Goal: Browse casually: Explore the website without a specific task or goal

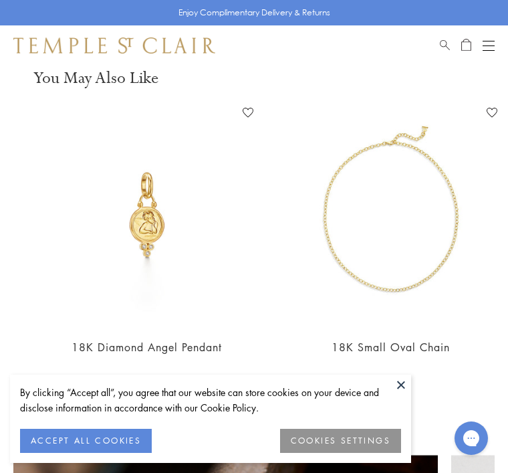
scroll to position [0, 134]
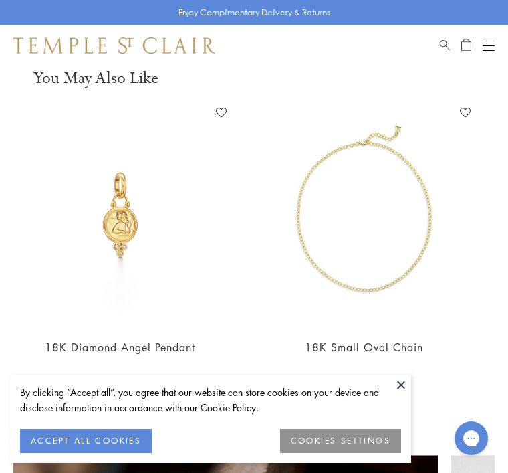
click at [356, 285] on img at bounding box center [364, 214] width 224 height 224
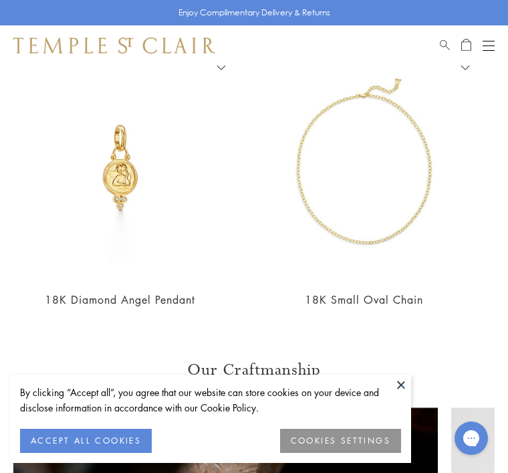
click at [51, 214] on img at bounding box center [121, 167] width 224 height 224
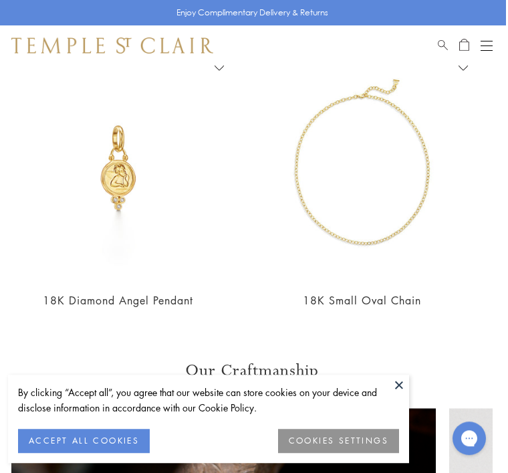
scroll to position [976, 0]
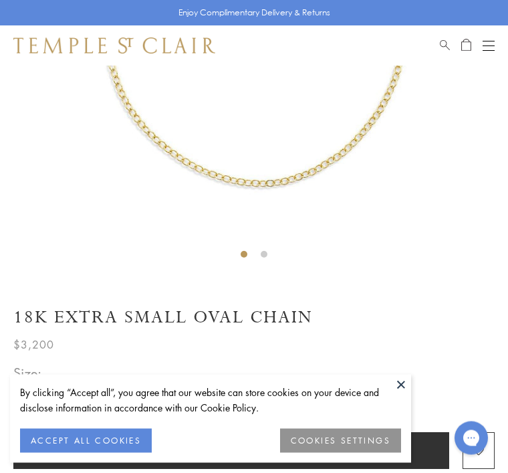
scroll to position [308, 0]
click at [91, 453] on button "ACCEPT ALL COOKIES" at bounding box center [86, 441] width 132 height 24
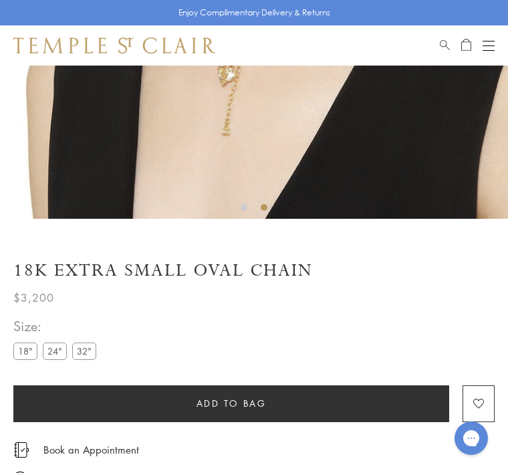
scroll to position [354, 0]
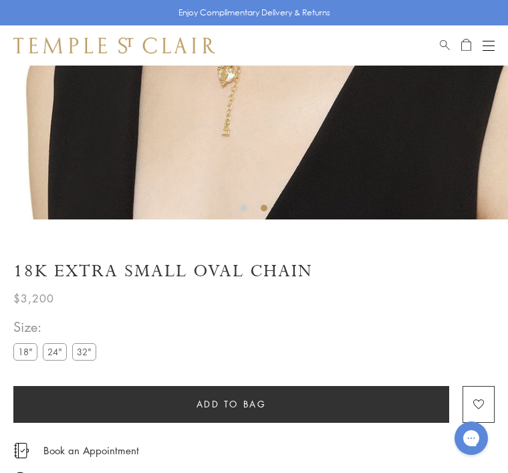
click at [53, 357] on label "24"" at bounding box center [55, 351] width 24 height 17
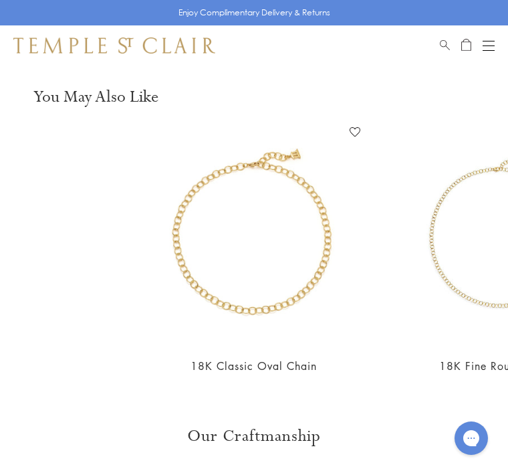
scroll to position [977, 0]
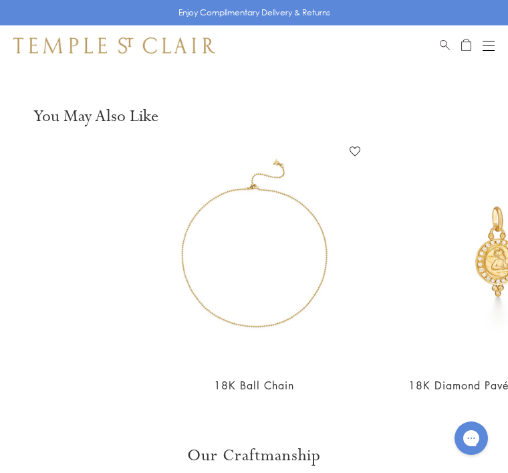
scroll to position [1005, 0]
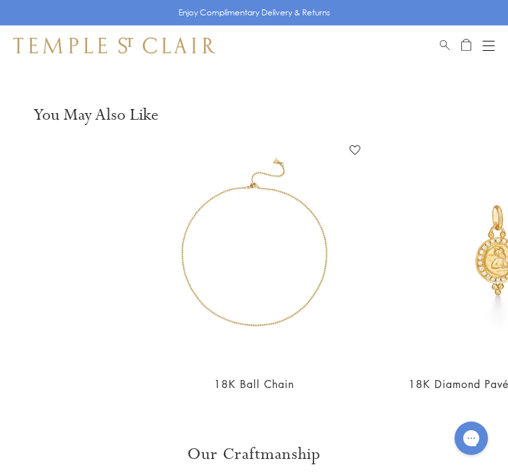
click at [196, 286] on img at bounding box center [254, 251] width 224 height 224
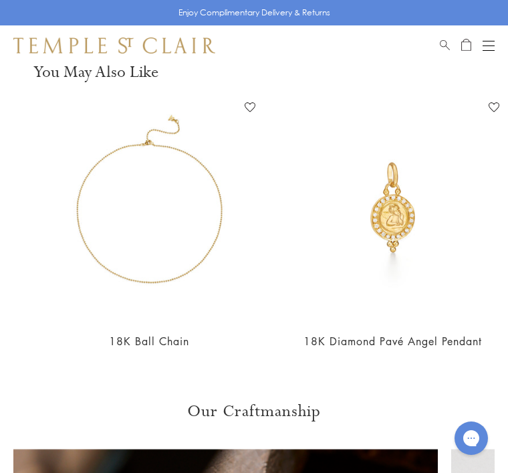
scroll to position [0, 102]
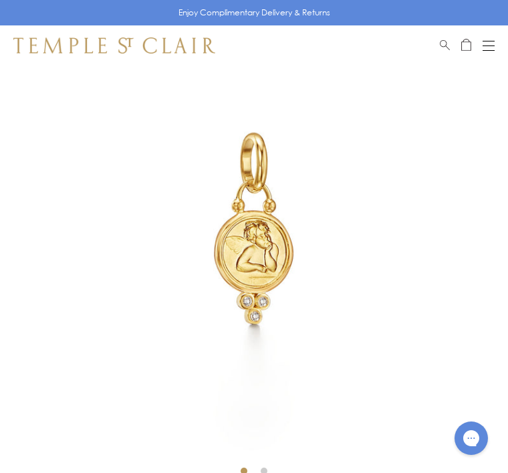
scroll to position [125, 0]
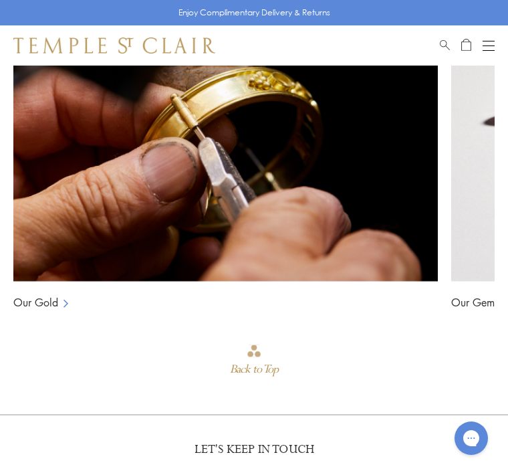
scroll to position [1517, 0]
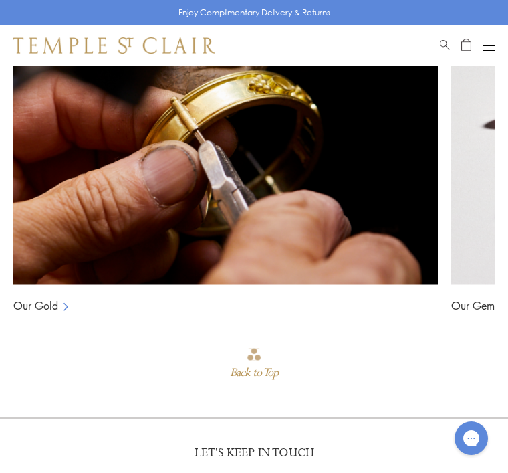
click at [252, 353] on rect at bounding box center [253, 354] width 13 height 12
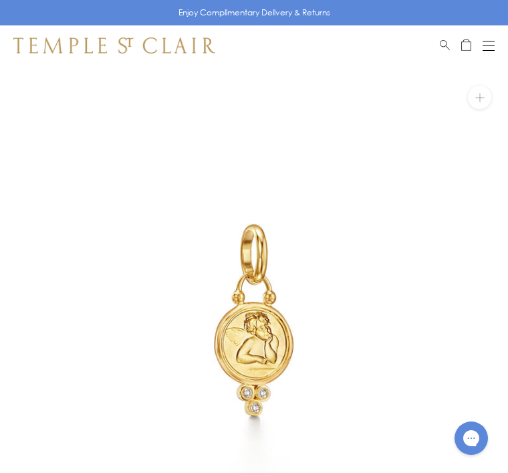
click at [246, 336] on img at bounding box center [254, 320] width 508 height 508
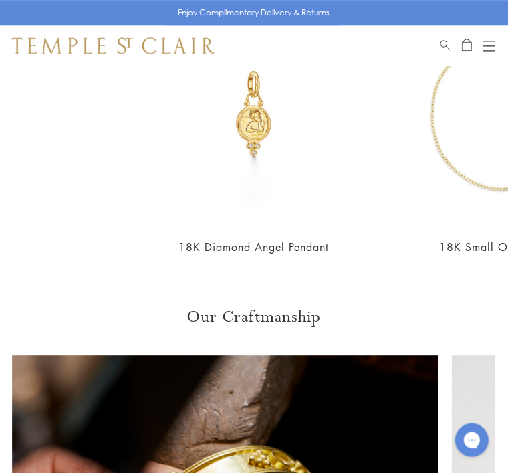
scroll to position [1075, 0]
